Goal: Transaction & Acquisition: Purchase product/service

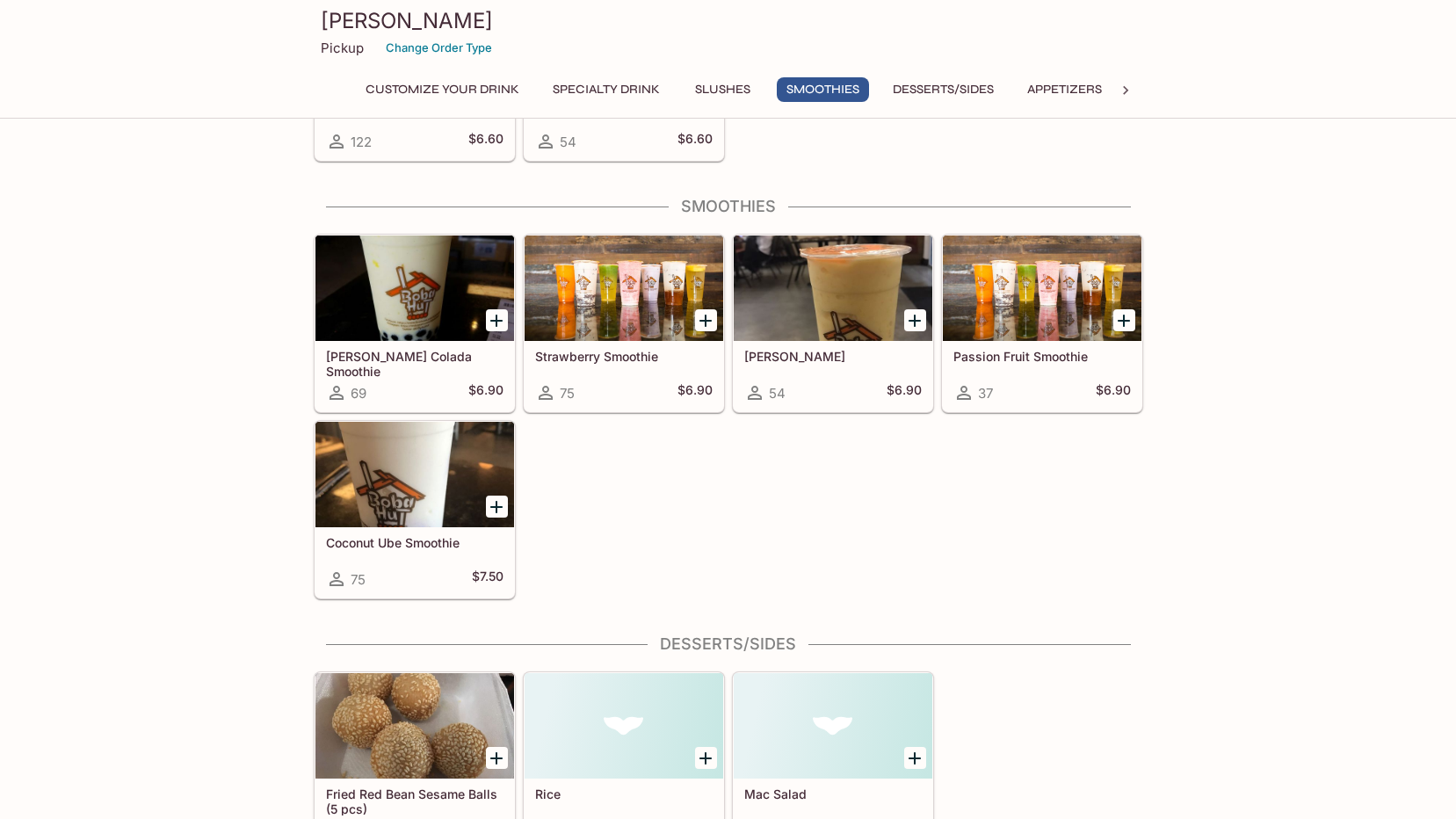
scroll to position [1669, 0]
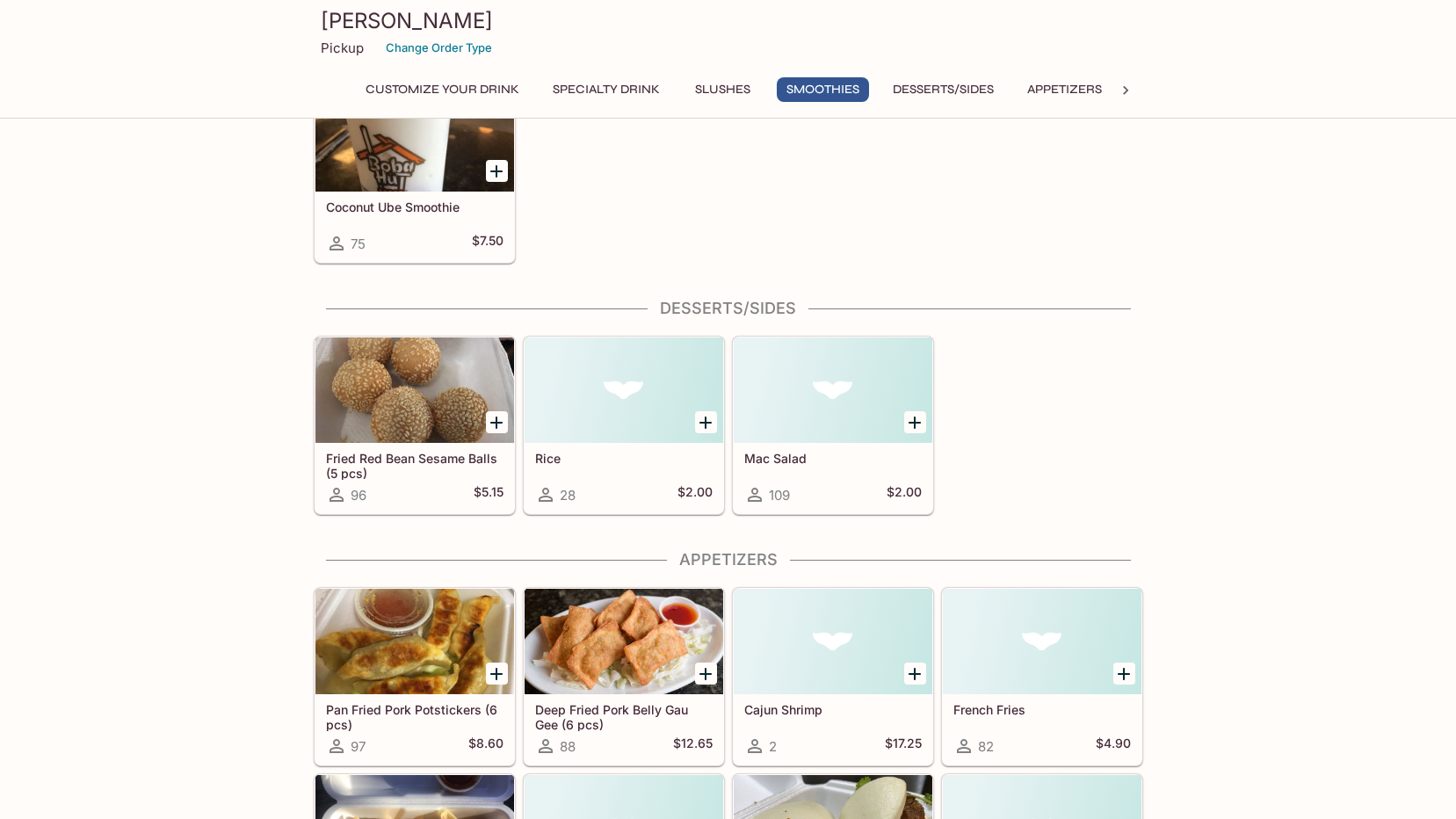
click at [1071, 83] on button "Appetizers" at bounding box center [1064, 90] width 94 height 24
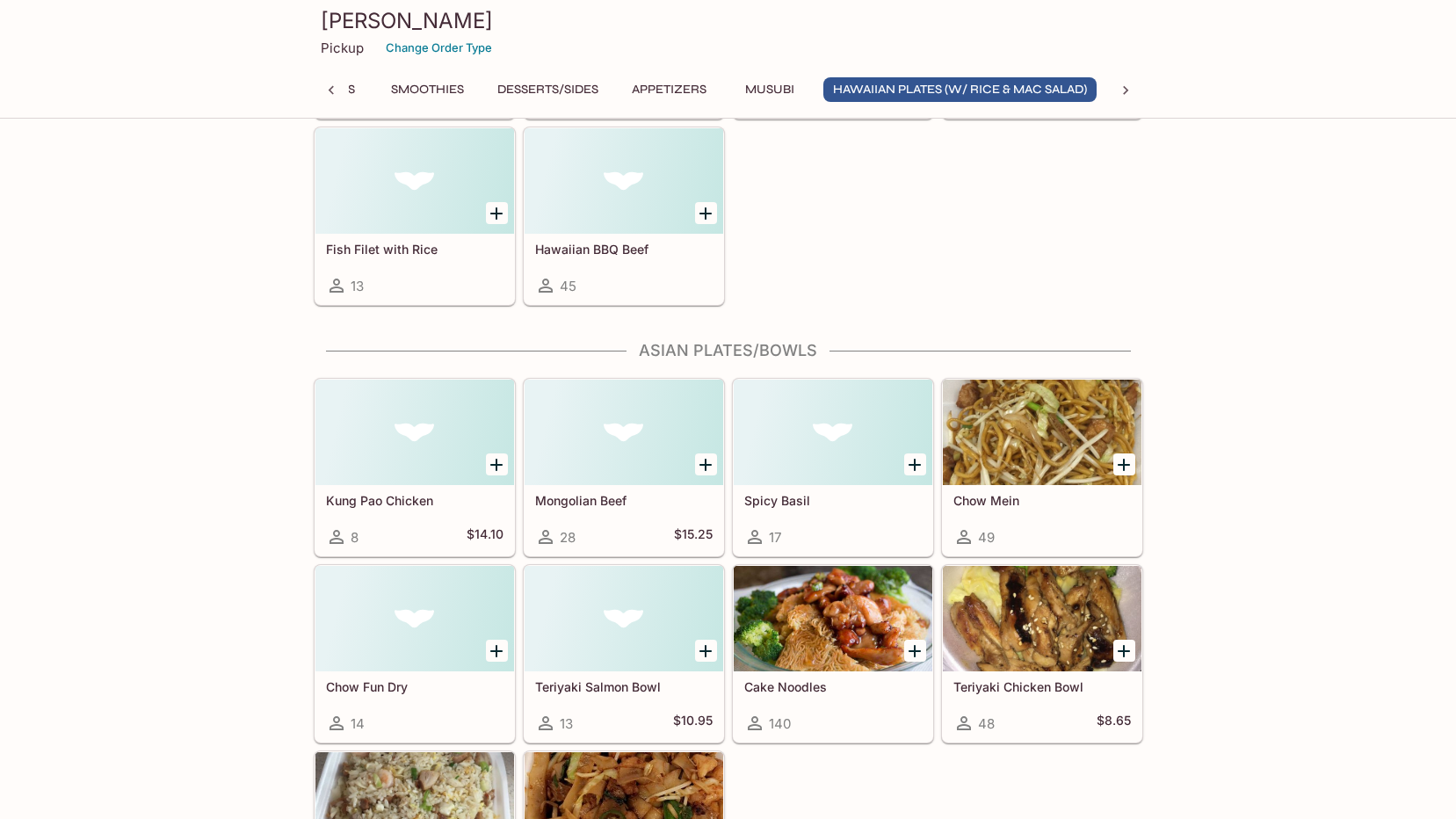
scroll to position [3650, 0]
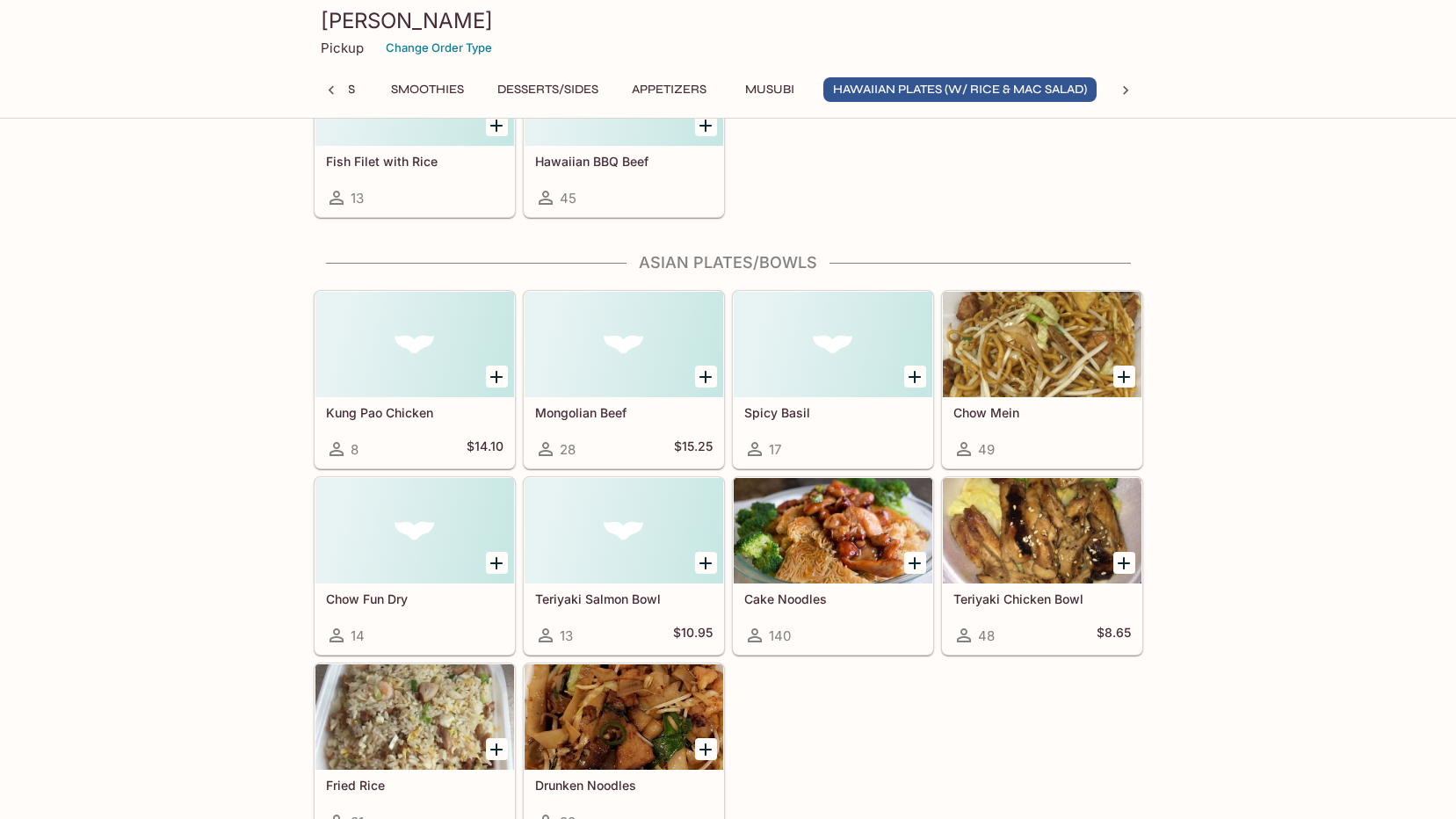
click at [1033, 560] on div at bounding box center [1041, 530] width 199 height 106
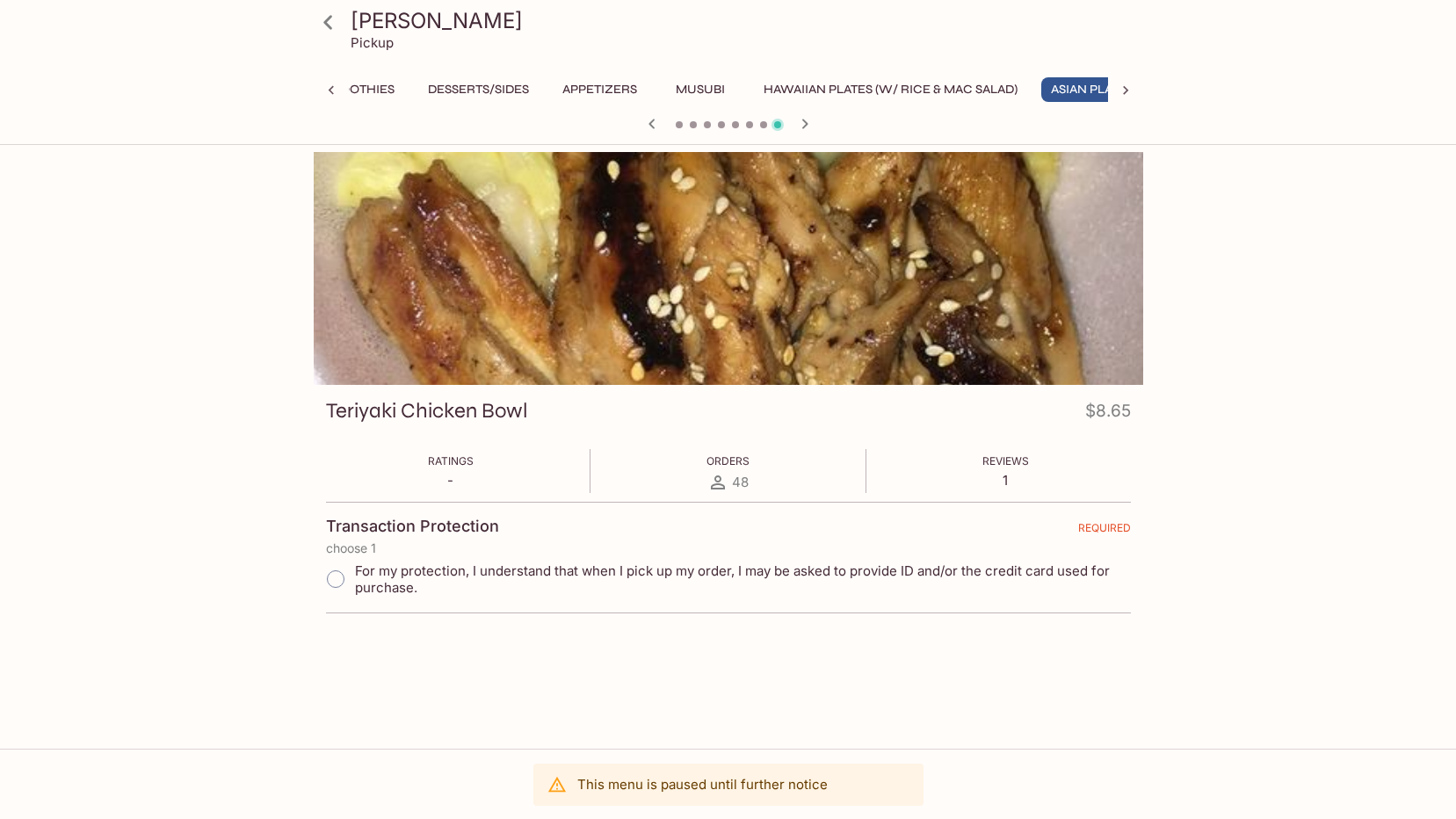
scroll to position [0, 565]
click at [700, 283] on div at bounding box center [728, 268] width 829 height 233
click at [424, 573] on span "For my protection, I understand that when I pick up my order, I may be asked to…" at bounding box center [735, 579] width 761 height 34
click at [354, 573] on input "For my protection, I understand that when I pick up my order, I may be asked to…" at bounding box center [336, 579] width 37 height 37
radio input "true"
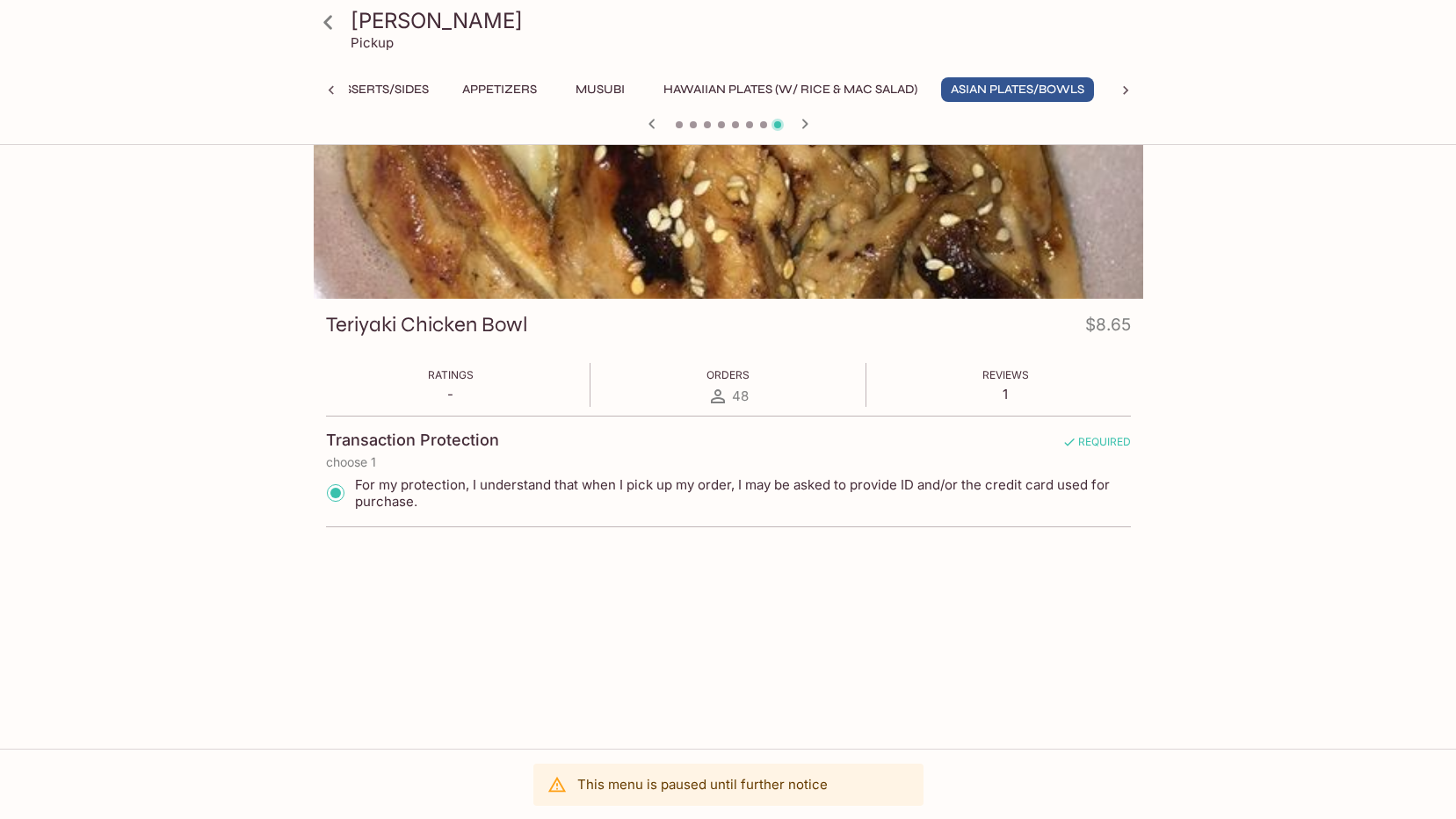
scroll to position [0, 0]
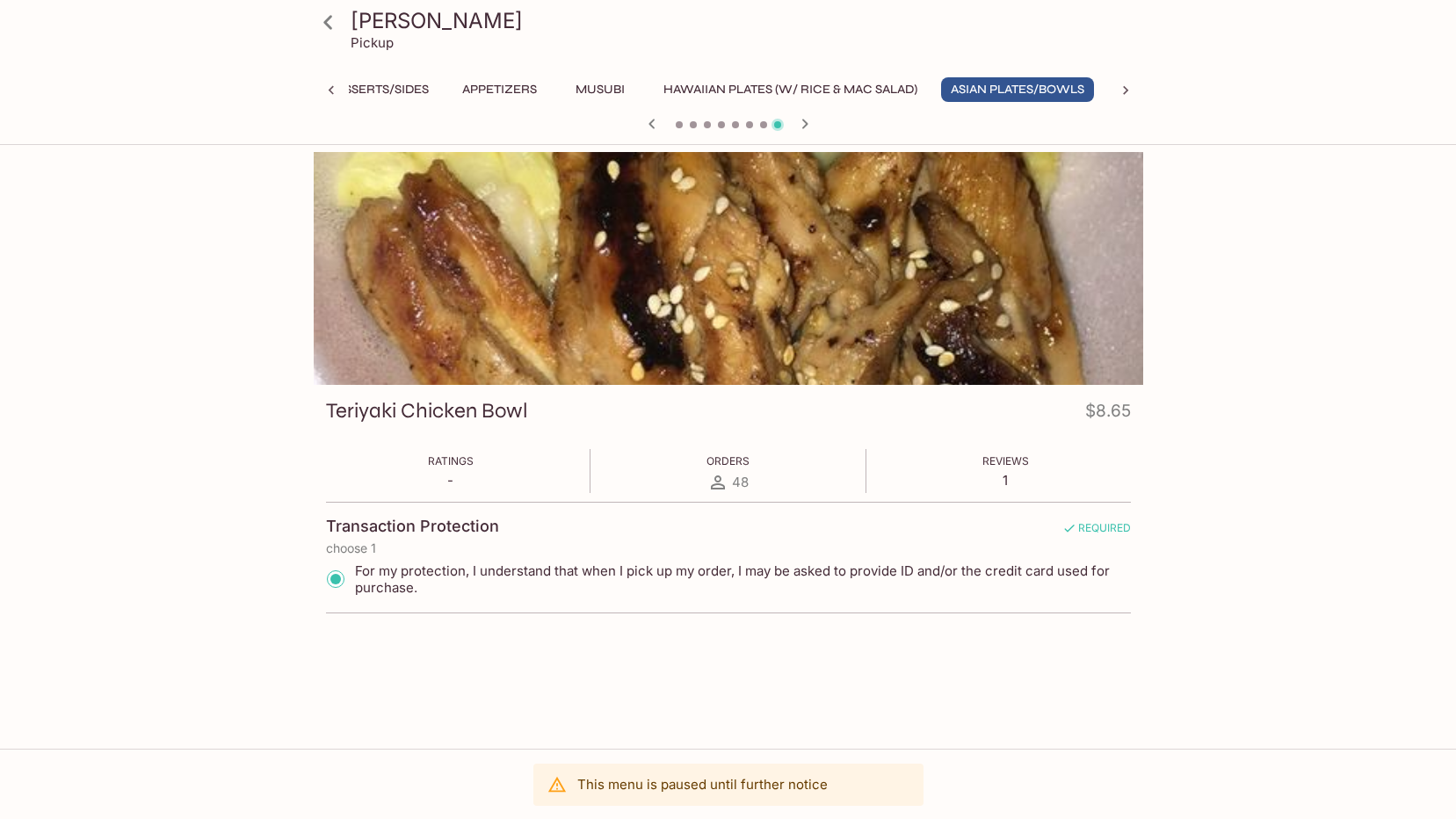
click at [657, 278] on div at bounding box center [728, 268] width 829 height 233
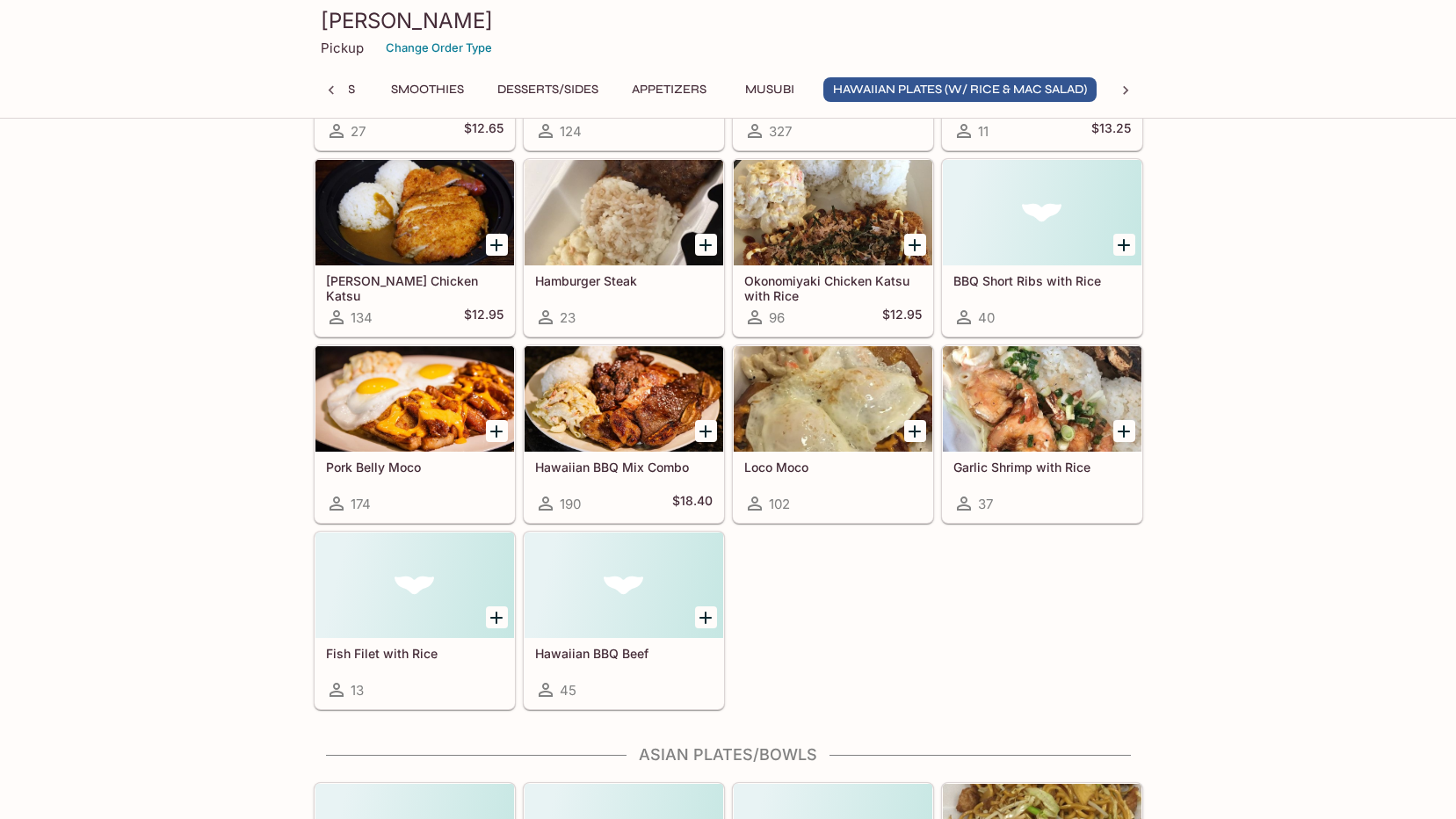
scroll to position [3170, 0]
